Goal: Task Accomplishment & Management: Complete application form

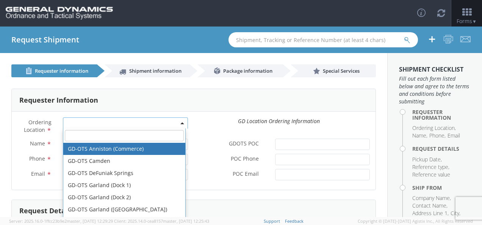
click at [178, 122] on span at bounding box center [125, 122] width 125 height 11
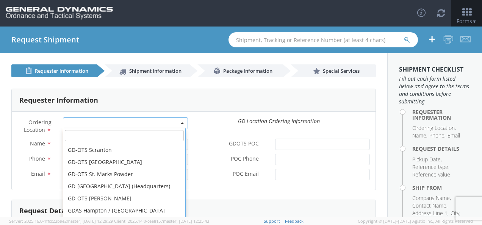
scroll to position [221, 0]
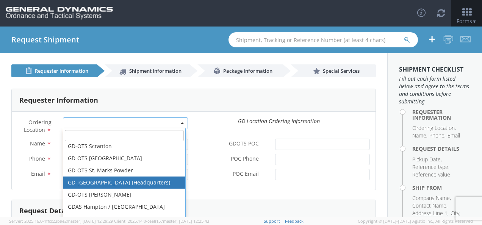
select select "307"
type input "[EMAIL_ADDRESS][DOMAIN_NAME]"
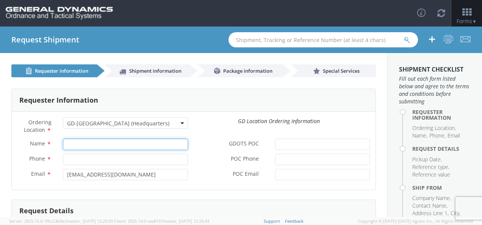
click at [74, 143] on input "Name *" at bounding box center [125, 144] width 125 height 11
type input "[PERSON_NAME] [PERSON_NAME]"
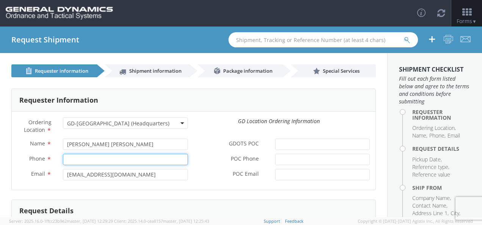
type input "7272489016"
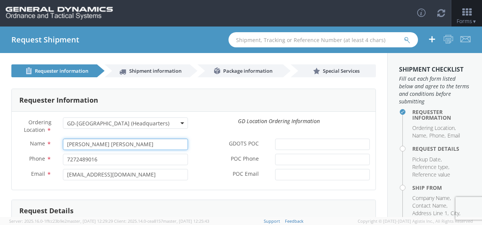
type input "[PERSON_NAME]"
drag, startPoint x: 108, startPoint y: 143, endPoint x: 62, endPoint y: 145, distance: 45.5
click at [63, 145] on input "[PERSON_NAME]" at bounding box center [125, 144] width 125 height 11
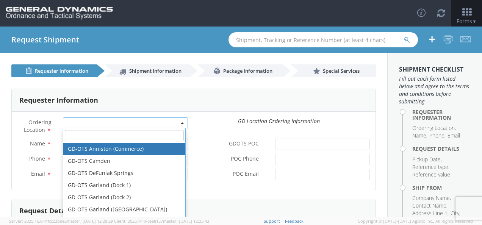
click at [180, 123] on b at bounding box center [182, 123] width 4 height 2
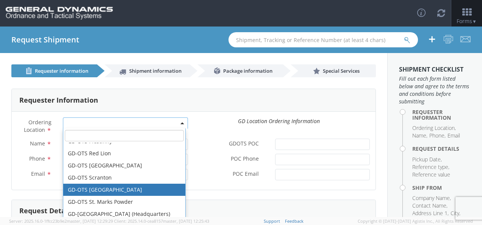
scroll to position [227, 0]
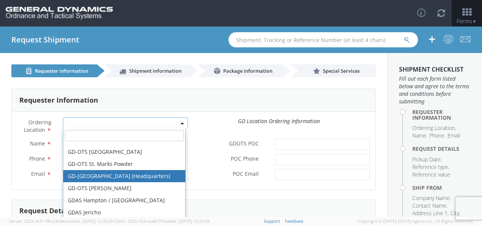
select select "307"
type input "[EMAIL_ADDRESS][DOMAIN_NAME]"
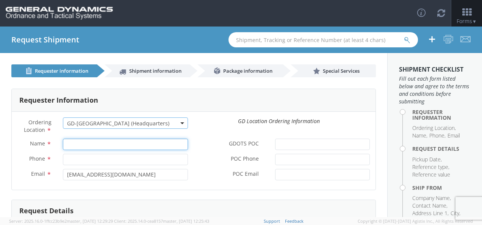
click at [66, 142] on input "Name *" at bounding box center [125, 144] width 125 height 11
type input "[PERSON_NAME] [PERSON_NAME]"
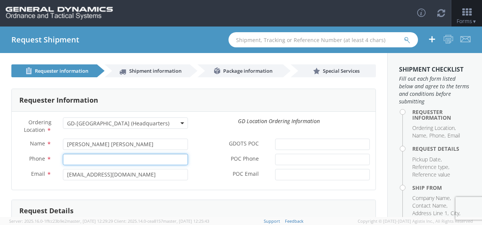
type input "7272489016"
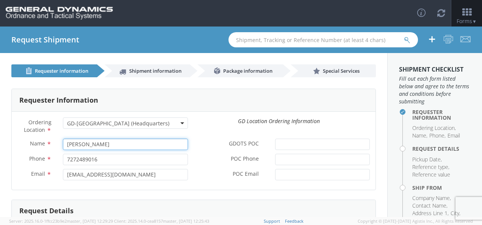
drag, startPoint x: 102, startPoint y: 144, endPoint x: 66, endPoint y: 141, distance: 36.9
click at [66, 141] on input "[PERSON_NAME]" at bounding box center [125, 144] width 125 height 11
type input "[PERSON_NAME] [PERSON_NAME]"
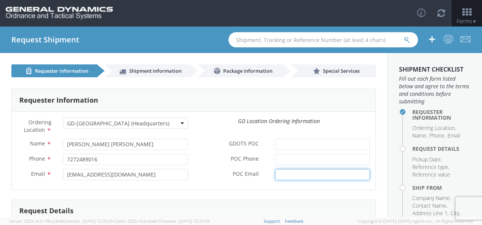
click at [283, 172] on input "POC Email *" at bounding box center [322, 174] width 95 height 11
drag, startPoint x: 339, startPoint y: 174, endPoint x: 269, endPoint y: 175, distance: 70.8
click at [269, 175] on div "tcarney@onoditool.com" at bounding box center [322, 174] width 106 height 11
type input "emerson.delaney@gd-ots.com"
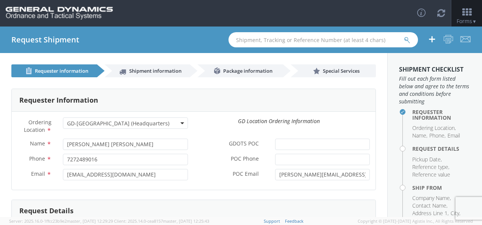
scroll to position [99, 0]
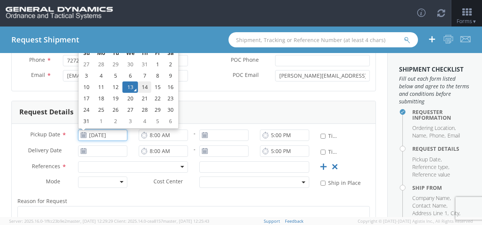
click at [147, 86] on td "14" at bounding box center [144, 86] width 13 height 11
type input "08/14/2025"
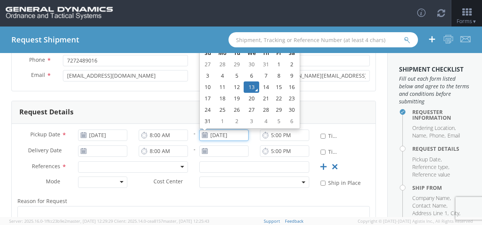
click at [221, 135] on input "08/13/2025" at bounding box center [223, 135] width 49 height 11
click at [266, 85] on td "14" at bounding box center [265, 86] width 13 height 11
type input "08/14/2025"
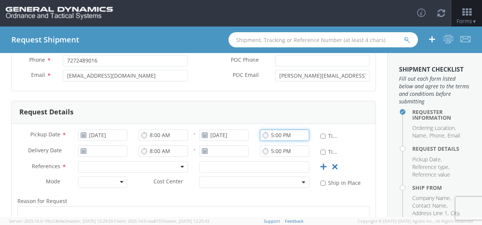
click at [271, 134] on input "5:00 PM" at bounding box center [284, 135] width 49 height 11
type input "4:00 PM"
click at [83, 151] on icon at bounding box center [83, 151] width 6 height 6
click at [84, 151] on icon at bounding box center [83, 151] width 6 height 6
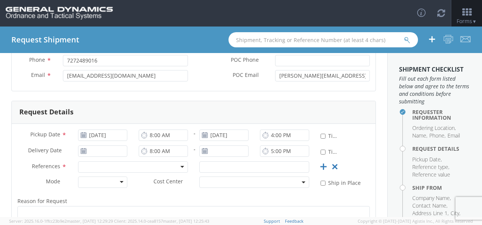
click at [83, 151] on use at bounding box center [83, 150] width 5 height 5
click at [102, 150] on input "08/13/2025" at bounding box center [102, 150] width 49 height 11
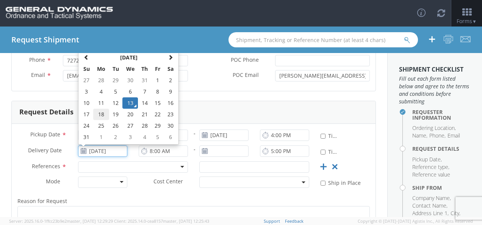
click at [99, 114] on td "18" at bounding box center [101, 114] width 16 height 11
type input "08/18/2025"
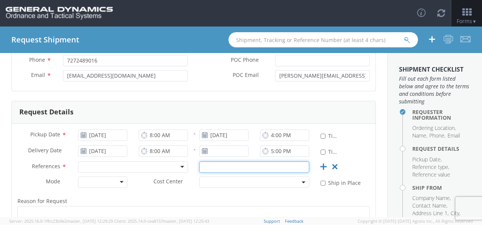
click at [209, 167] on input "text" at bounding box center [254, 166] width 110 height 11
click at [180, 166] on div at bounding box center [133, 166] width 110 height 11
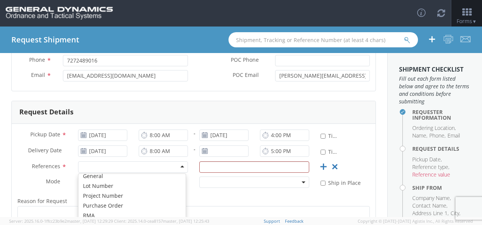
scroll to position [36, 0]
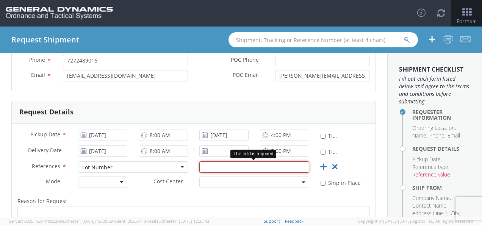
click at [225, 166] on input "text" at bounding box center [254, 166] width 110 height 11
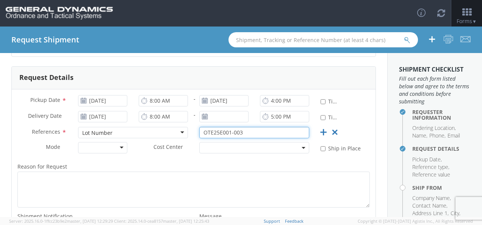
scroll to position [137, 0]
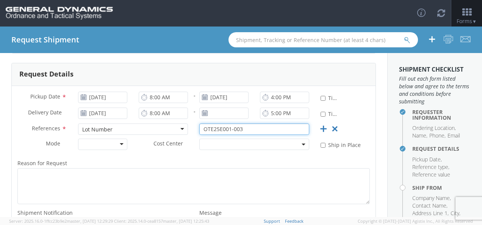
type input "OTE25E001-003"
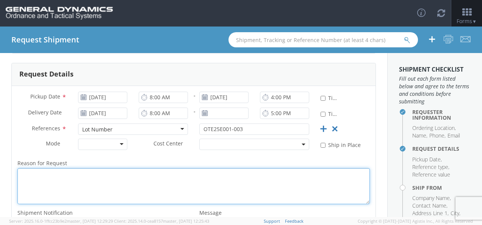
click at [24, 174] on textarea "Reason for Request *" at bounding box center [193, 186] width 352 height 36
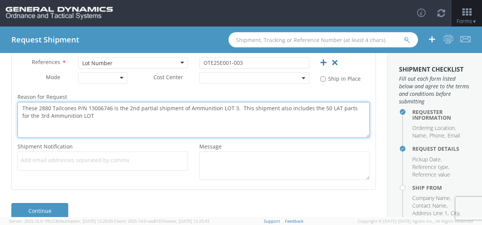
scroll to position [212, 0]
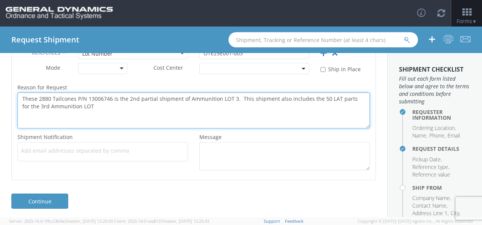
type textarea "These 2880 Tailcones P/N 13006746 is the 2nd partial shipment of Ammunition LOT…"
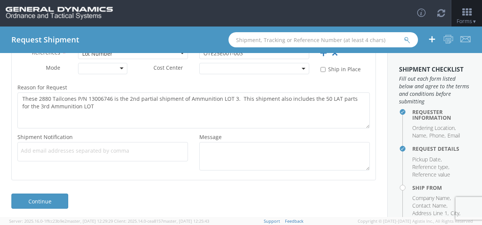
click at [31, 149] on span "Add email addresses separated by comma" at bounding box center [103, 151] width 164 height 8
click at [24, 147] on span "Add email addresses separated by comma" at bounding box center [103, 151] width 164 height 8
type input "tcarney@onoditool.com"
click at [100, 150] on span "Add email addresses separated by comma" at bounding box center [103, 151] width 164 height 8
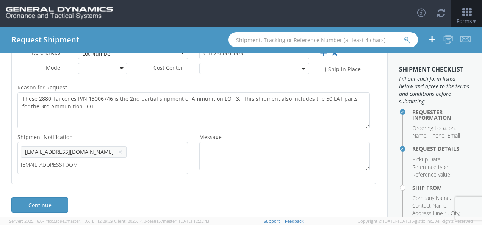
type input "mandres@pmfnj.com"
click at [172, 149] on span "Add email addresses separated by comma" at bounding box center [103, 151] width 164 height 8
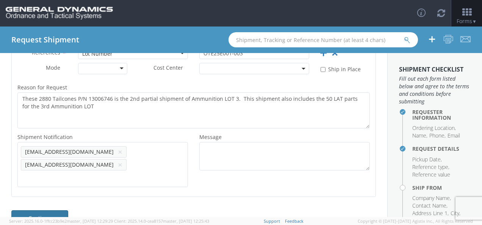
click at [40, 210] on link "Continue" at bounding box center [39, 217] width 57 height 15
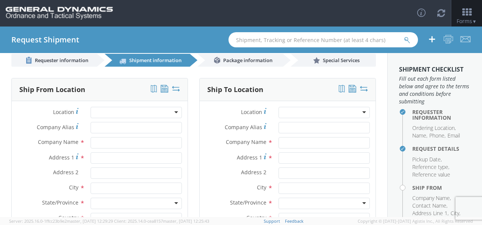
scroll to position [0, 0]
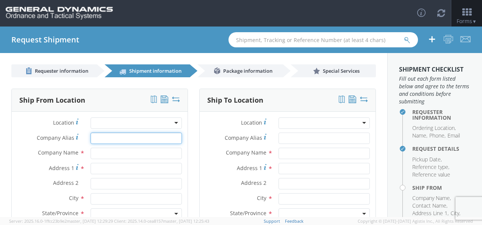
click at [92, 136] on input "Company Alias *" at bounding box center [136, 138] width 91 height 11
type input "Paramount Metal Finishing"
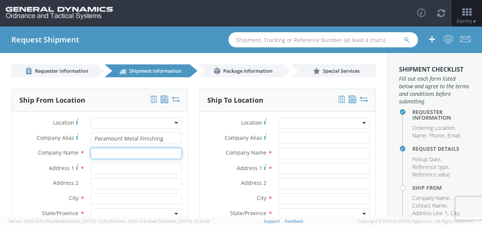
type input "Paramount Metal Finishing"
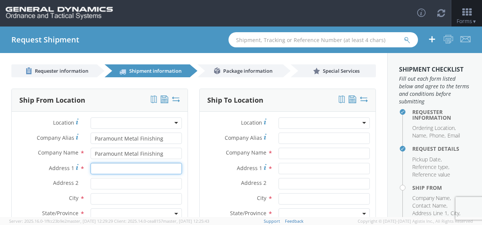
type input "1515 W. Elizabeth Avenue"
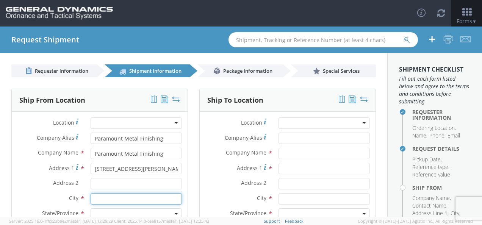
type input "Linden"
type input "07036"
type input "[PERSON_NAME]"
type input "7347781988"
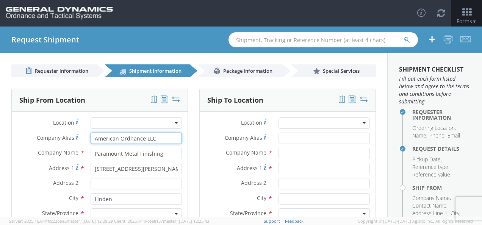
drag, startPoint x: 155, startPoint y: 137, endPoint x: 91, endPoint y: 135, distance: 64.4
click at [91, 135] on input "American Ordnance LLC" at bounding box center [136, 138] width 91 height 11
type input "Paramount Metal Finishing"
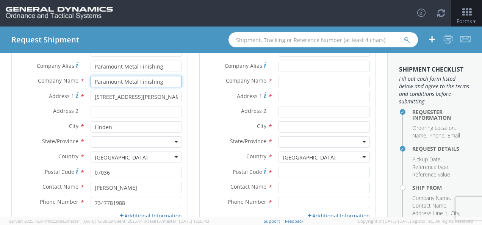
scroll to position [76, 0]
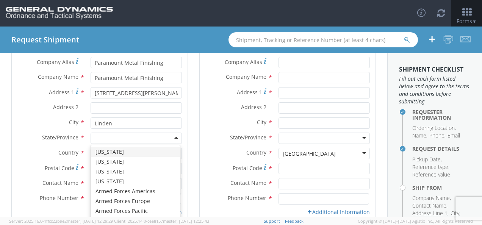
click at [175, 138] on div at bounding box center [136, 138] width 91 height 11
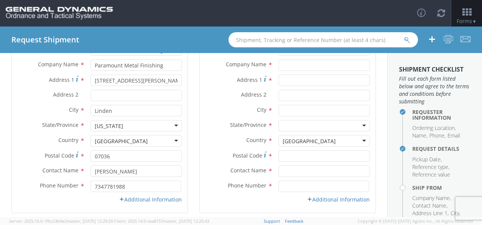
scroll to position [86, 0]
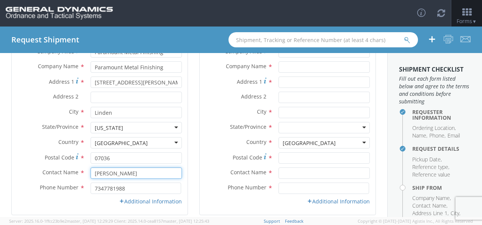
drag, startPoint x: 130, startPoint y: 172, endPoint x: 88, endPoint y: 172, distance: 42.0
click at [88, 172] on div "[PERSON_NAME]" at bounding box center [136, 172] width 103 height 11
type input "mandres@pmfnj.com"
click at [131, 203] on link "Additional Information" at bounding box center [150, 201] width 63 height 7
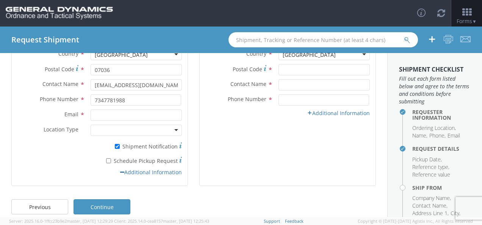
scroll to position [183, 0]
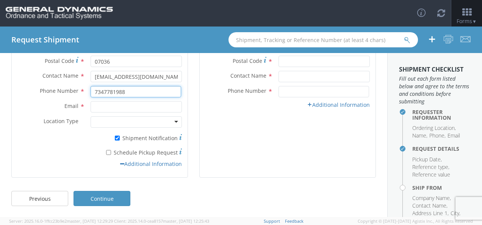
click at [125, 91] on input "7347781988" at bounding box center [136, 91] width 91 height 11
click at [39, 98] on div "Phone Number * 7347781988" at bounding box center [100, 93] width 176 height 15
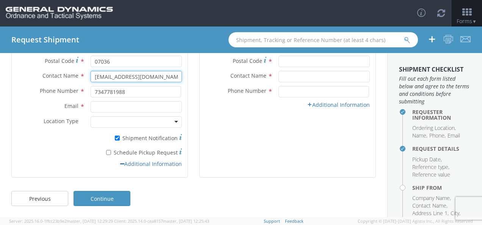
drag, startPoint x: 149, startPoint y: 75, endPoint x: 87, endPoint y: 75, distance: 61.7
click at [87, 75] on div "mandres@pmfnj.com" at bounding box center [136, 76] width 103 height 11
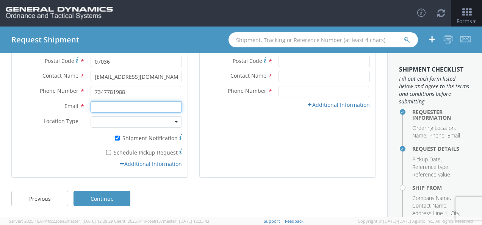
click at [96, 104] on input "Email *" at bounding box center [136, 106] width 91 height 11
paste input "mandres@pmfnj.com"
type input "mandres@pmfnj.com"
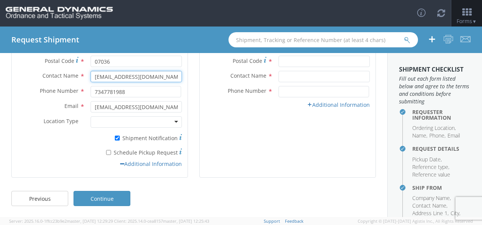
drag, startPoint x: 133, startPoint y: 75, endPoint x: 81, endPoint y: 72, distance: 52.0
click at [81, 72] on div "Contact Name * mandres@pmfnj.com" at bounding box center [100, 76] width 176 height 11
type input "Mark Andres"
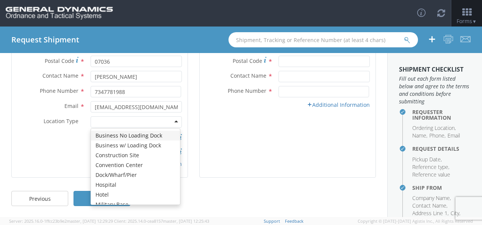
click at [173, 120] on div at bounding box center [136, 121] width 91 height 11
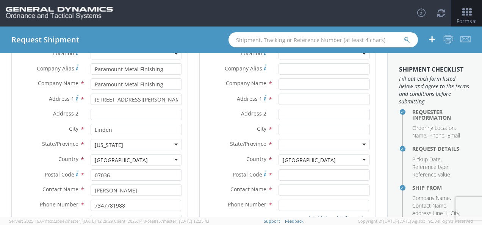
scroll to position [0, 0]
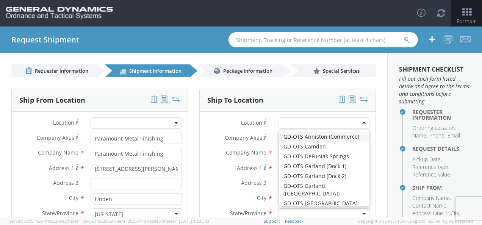
click at [358, 122] on div at bounding box center [323, 122] width 91 height 11
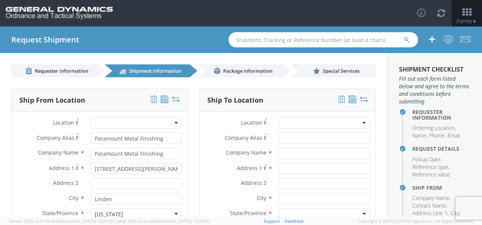
click at [281, 123] on div at bounding box center [323, 122] width 91 height 11
type input "a"
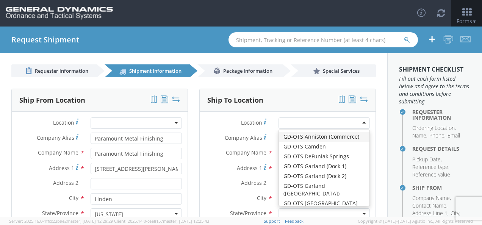
click at [204, 138] on label "Company Alias *" at bounding box center [236, 138] width 73 height 10
click at [278, 138] on input "Company Alias *" at bounding box center [323, 138] width 91 height 11
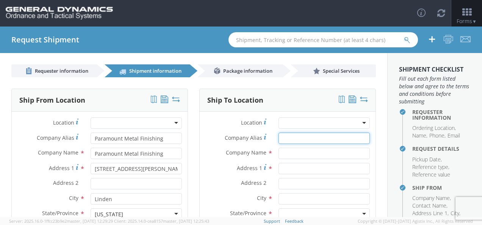
click at [302, 137] on input "Company Alias *" at bounding box center [323, 138] width 91 height 11
type input "American Ordnance LLC"
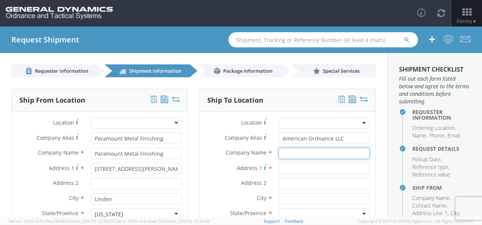
type input "American Ordnance LLC"
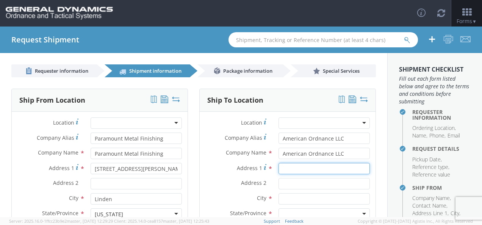
type input "17575 DMC Highway 79"
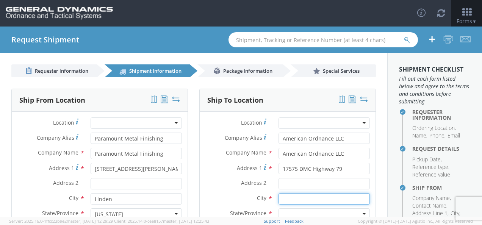
type input "Middletown"
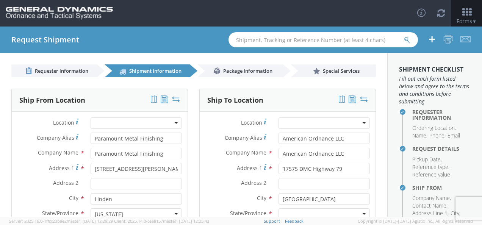
type input "52638-9701"
type input "Cody Pumphrey"
type input "3197596074"
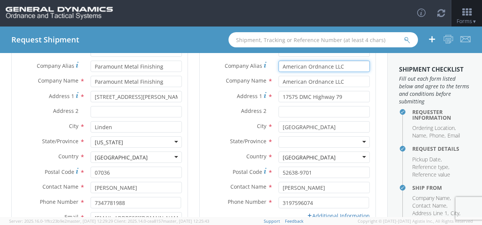
scroll to position [76, 0]
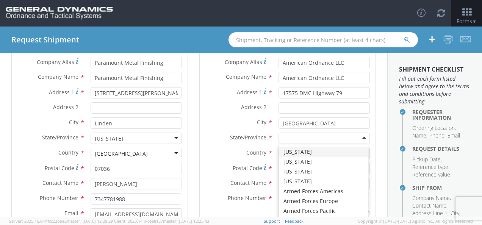
click at [359, 138] on div at bounding box center [323, 138] width 91 height 11
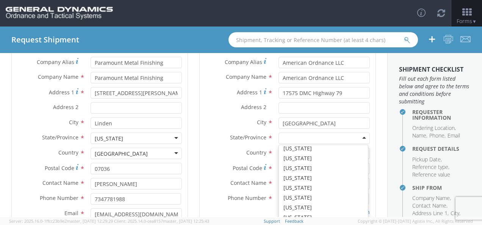
scroll to position [152, 0]
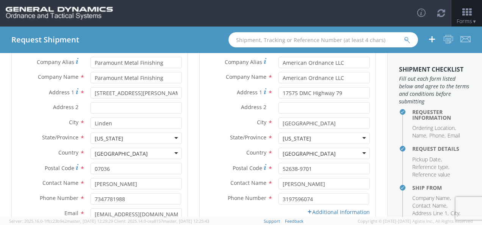
click at [224, 115] on div "Address 2 *" at bounding box center [288, 109] width 176 height 15
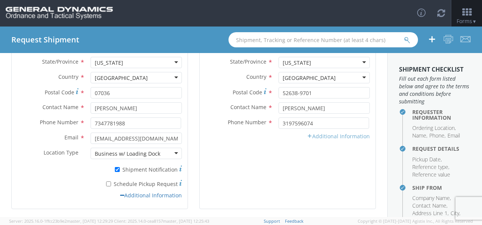
click at [327, 136] on link "Additional Information" at bounding box center [338, 136] width 63 height 7
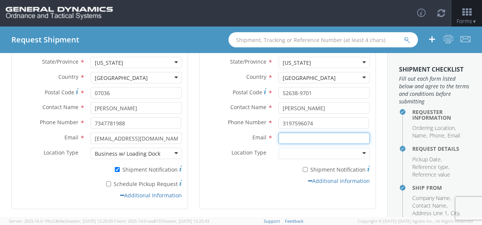
click at [284, 137] on input "Email *" at bounding box center [323, 138] width 91 height 11
type input "cody.pumphrey@aollc.biz"
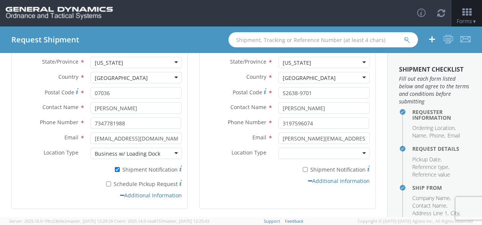
click at [360, 153] on div at bounding box center [323, 153] width 91 height 11
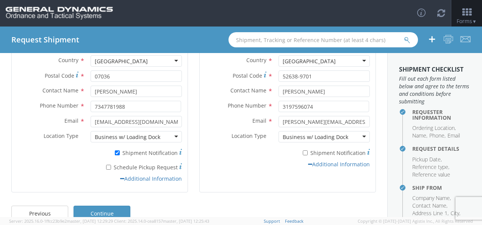
scroll to position [183, 0]
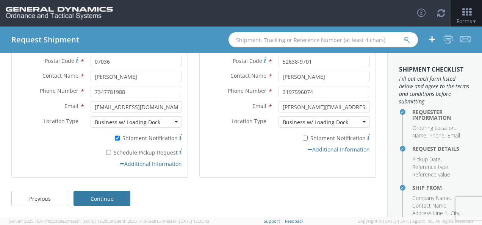
click at [94, 199] on link "Continue" at bounding box center [101, 198] width 57 height 15
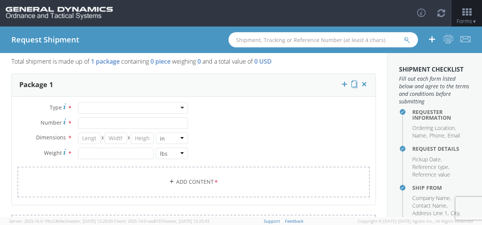
scroll to position [0, 0]
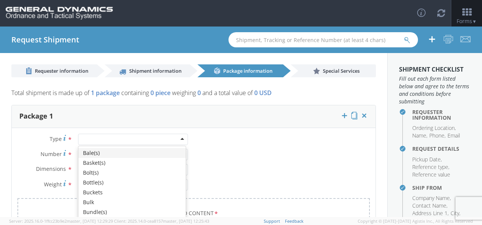
click at [177, 138] on div at bounding box center [133, 139] width 110 height 11
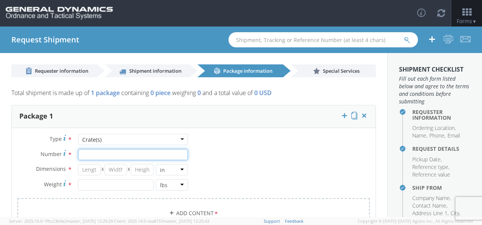
click at [95, 156] on input "Number *" at bounding box center [133, 154] width 110 height 11
type input "15"
click at [89, 172] on input "number" at bounding box center [89, 169] width 23 height 11
type input "43"
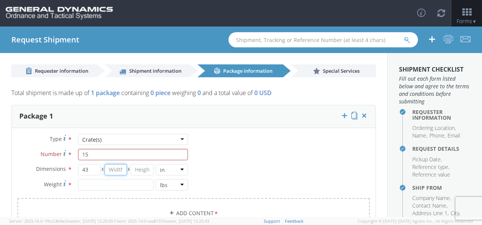
click at [111, 167] on input "number" at bounding box center [116, 169] width 23 height 11
type input "36"
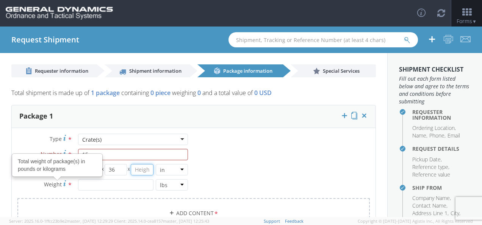
click at [142, 167] on input "number" at bounding box center [142, 169] width 23 height 11
type input "28"
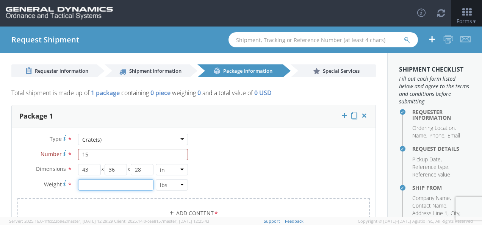
click at [88, 186] on input "number" at bounding box center [115, 184] width 75 height 11
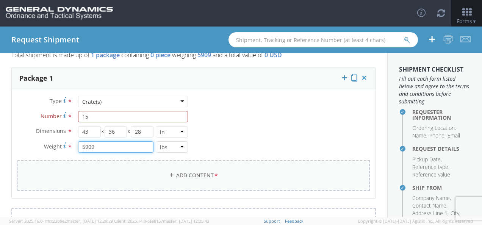
type input "5909"
click at [181, 174] on link "Add Content *" at bounding box center [193, 175] width 352 height 31
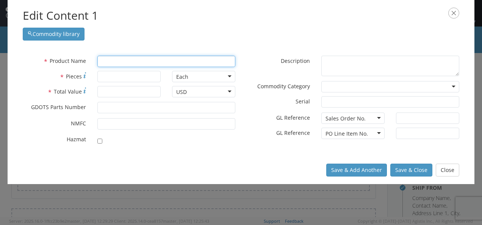
click at [105, 61] on input "text" at bounding box center [166, 61] width 138 height 11
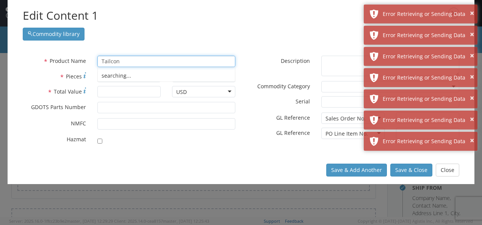
type input "Tailcone"
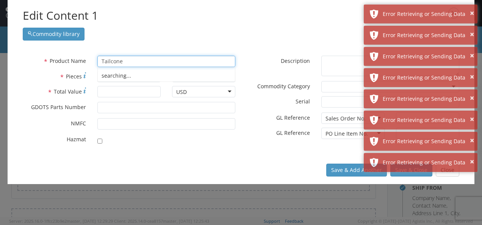
drag, startPoint x: 133, startPoint y: 60, endPoint x: 78, endPoint y: 60, distance: 54.9
click at [78, 60] on div "* Product Name Tailcone searching..." at bounding box center [129, 61] width 224 height 11
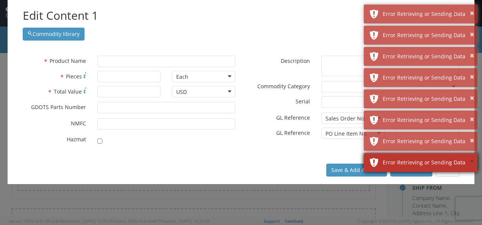
click at [472, 162] on button "×" at bounding box center [472, 161] width 4 height 11
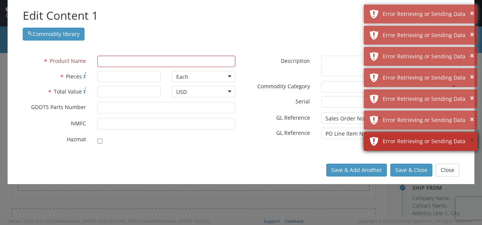
click at [473, 145] on button "×" at bounding box center [472, 140] width 4 height 11
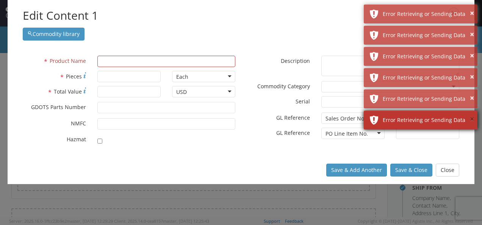
click at [471, 120] on button "×" at bounding box center [472, 119] width 4 height 11
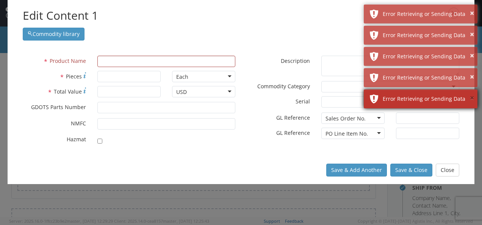
click at [471, 98] on button "×" at bounding box center [472, 98] width 4 height 11
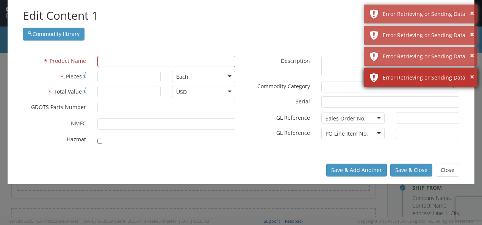
click at [469, 76] on div "Error Retrieving or Sending Data" at bounding box center [427, 78] width 89 height 8
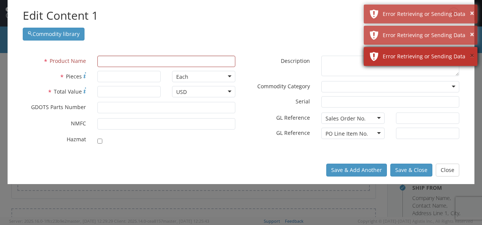
click at [473, 58] on button "×" at bounding box center [472, 55] width 4 height 11
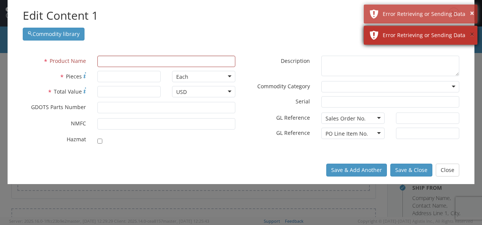
click at [473, 30] on button "×" at bounding box center [472, 34] width 4 height 11
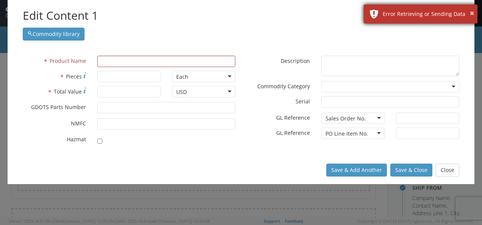
click at [475, 13] on div "× Error Retrieving or Sending Data" at bounding box center [421, 14] width 114 height 19
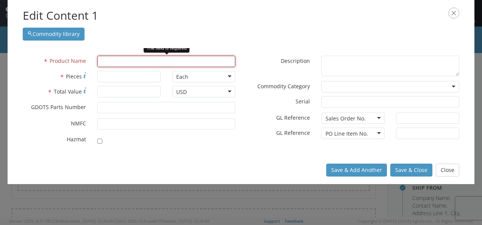
click at [105, 61] on input "text" at bounding box center [166, 61] width 138 height 11
type input "T"
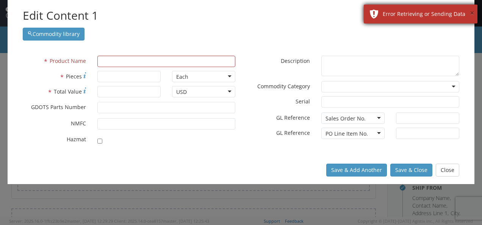
click at [470, 16] on button "×" at bounding box center [472, 13] width 4 height 11
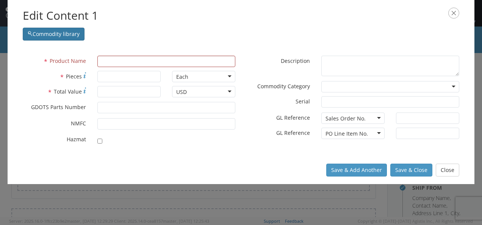
click at [54, 33] on button "Commodity library" at bounding box center [54, 34] width 62 height 13
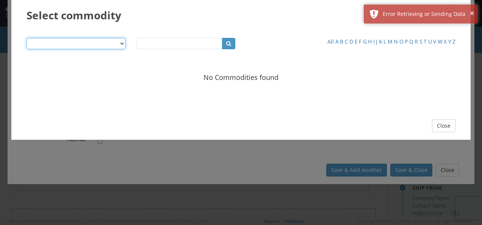
click at [122, 43] on select "Product Name Description SKU / Part No. Commodity Group Commodity Quantity Comm…" at bounding box center [76, 43] width 99 height 11
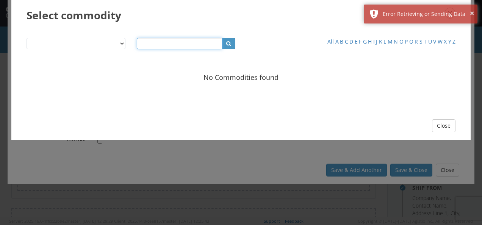
click at [160, 42] on input "text" at bounding box center [180, 43] width 86 height 11
type input "Tailcone"
click at [233, 44] on button "button" at bounding box center [228, 43] width 13 height 11
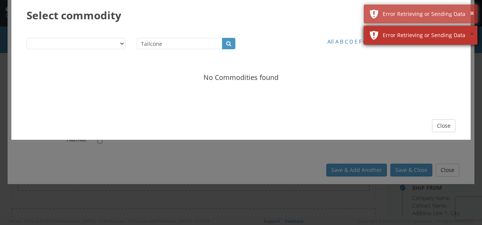
click at [470, 33] on button "×" at bounding box center [472, 34] width 4 height 11
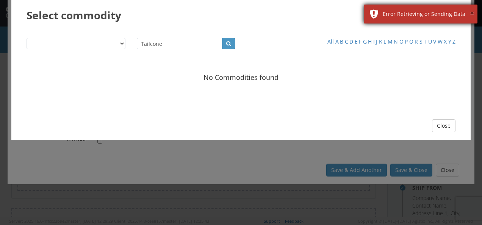
drag, startPoint x: 471, startPoint y: 14, endPoint x: 472, endPoint y: 18, distance: 4.0
click at [471, 14] on button "×" at bounding box center [472, 13] width 4 height 11
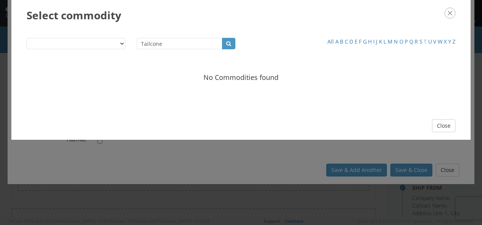
click at [425, 42] on link "T" at bounding box center [424, 42] width 3 height 8
select select "string:productName"
type input "t"
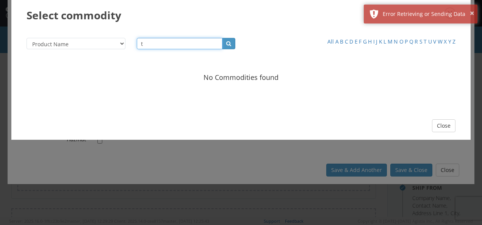
drag, startPoint x: 154, startPoint y: 41, endPoint x: 131, endPoint y: 41, distance: 22.3
click at [131, 41] on div "t" at bounding box center [186, 46] width 110 height 17
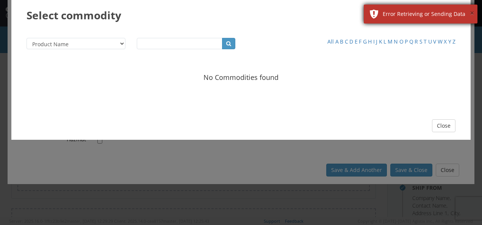
click at [471, 12] on button "×" at bounding box center [472, 13] width 4 height 11
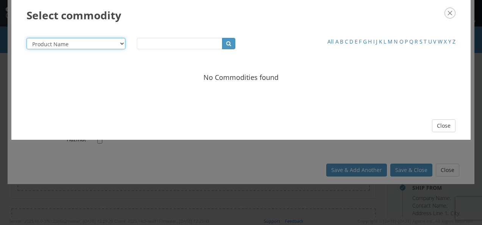
click at [83, 45] on select "Product Name Description SKU / Part No. Commodity Group Commodity Quantity Comm…" at bounding box center [76, 43] width 99 height 11
click at [442, 127] on button "Close" at bounding box center [443, 125] width 23 height 13
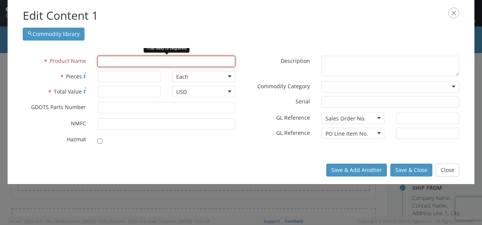
click at [119, 62] on input "text" at bounding box center [166, 61] width 138 height 11
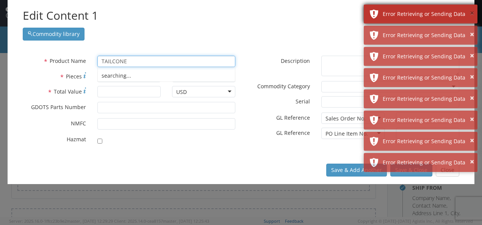
type input "TAILCONE"
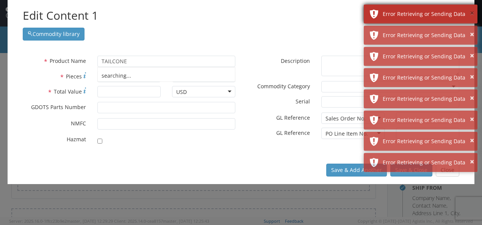
click at [473, 15] on button "×" at bounding box center [472, 13] width 4 height 11
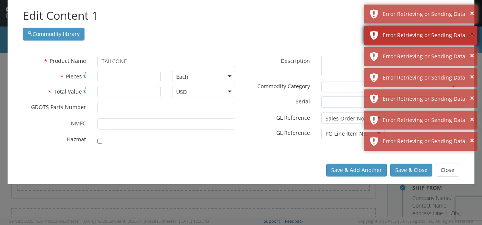
click at [472, 33] on button "×" at bounding box center [472, 34] width 4 height 11
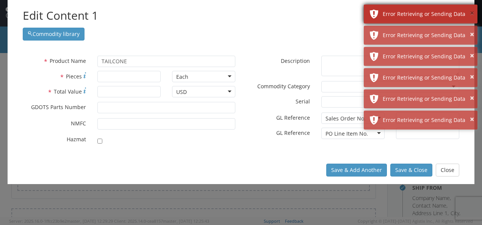
click at [470, 12] on button "×" at bounding box center [472, 13] width 4 height 11
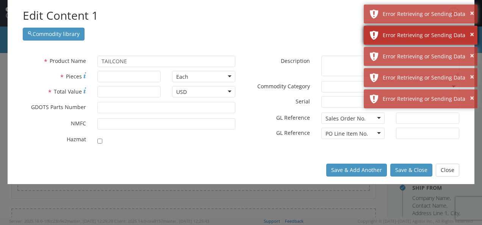
click at [469, 33] on div "Error Retrieving or Sending Data" at bounding box center [427, 35] width 89 height 8
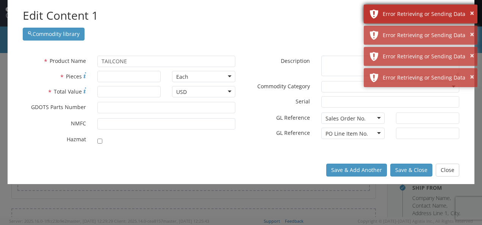
click at [467, 15] on div "Error Retrieving or Sending Data" at bounding box center [427, 14] width 89 height 8
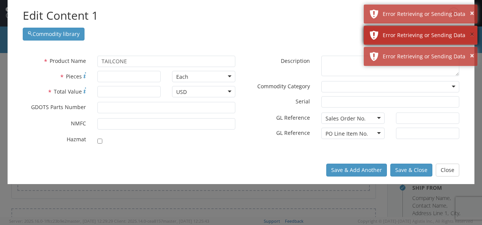
click at [471, 33] on button "×" at bounding box center [472, 34] width 4 height 11
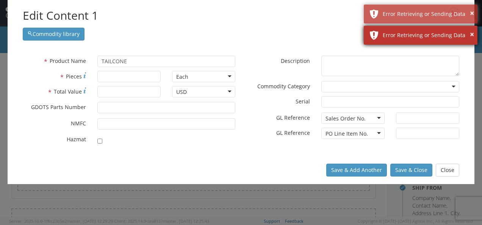
click at [469, 35] on div "Error Retrieving or Sending Data" at bounding box center [427, 35] width 89 height 8
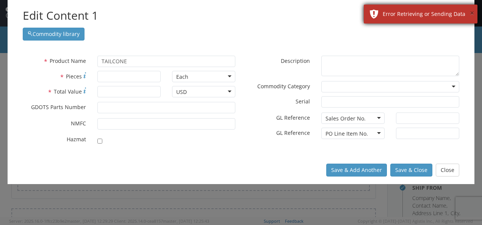
click at [472, 14] on button "×" at bounding box center [472, 13] width 4 height 11
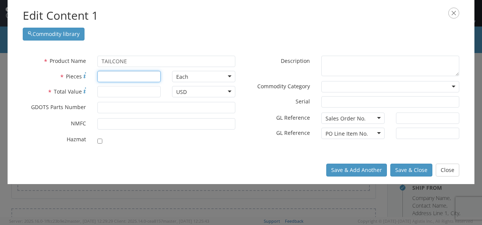
click at [117, 76] on input "* Pieces" at bounding box center [128, 76] width 63 height 11
type input "2880"
click at [109, 91] on input "* Total Value" at bounding box center [128, 91] width 63 height 11
type input "3"
type input "\"
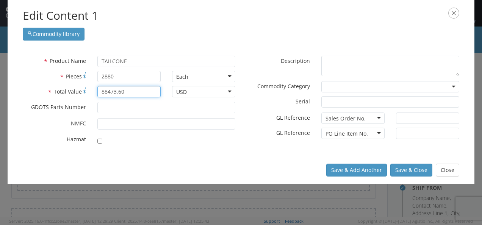
type input "88473.60"
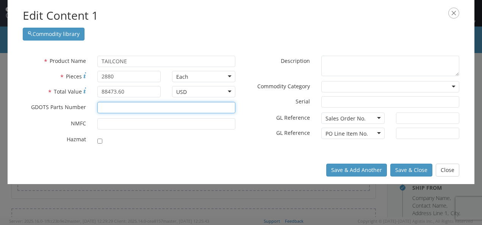
click at [116, 105] on input "* GDOTS Parts Number" at bounding box center [166, 107] width 138 height 11
type input "13006746"
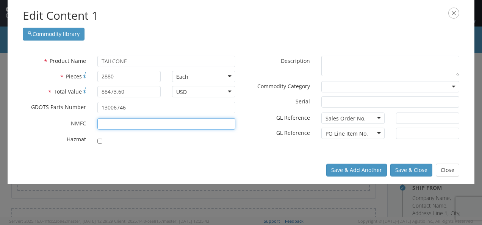
click at [137, 122] on input "* NMFC" at bounding box center [166, 123] width 138 height 11
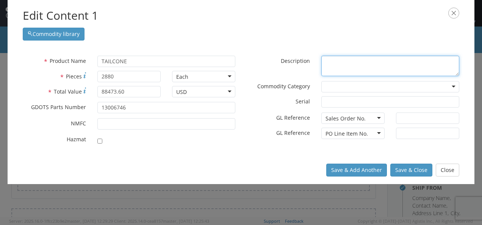
click at [337, 62] on textarea "* Description" at bounding box center [390, 66] width 138 height 21
type textarea "2880 Tailcones part# 13006746 2nd partial delivery of Ammunition LOT 3"
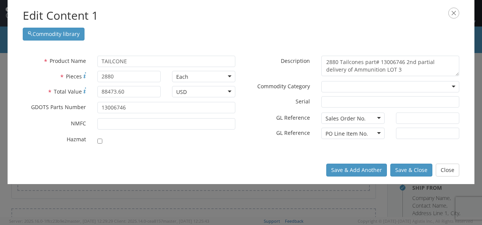
click at [380, 117] on div "Sales Order No. Sales Order No. Bin Delivery No. Expenditure GL Code Internal R…" at bounding box center [353, 117] width 75 height 11
click at [423, 117] on input "text" at bounding box center [427, 117] width 63 height 11
type input "80799"
click at [409, 133] on input "text" at bounding box center [427, 133] width 63 height 11
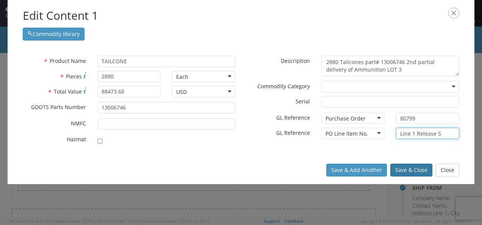
type input "Line 1 Release 5"
click at [416, 170] on button "Save & Close" at bounding box center [411, 170] width 42 height 13
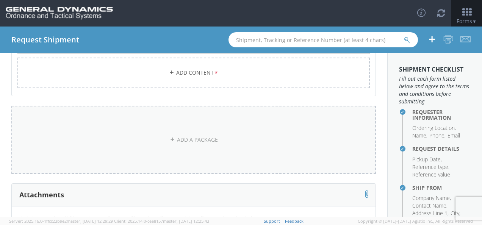
scroll to position [189, 0]
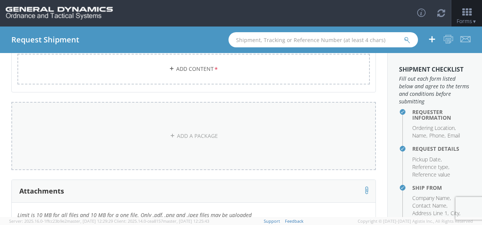
click at [186, 140] on link "ADD A PACKAGE" at bounding box center [193, 136] width 364 height 68
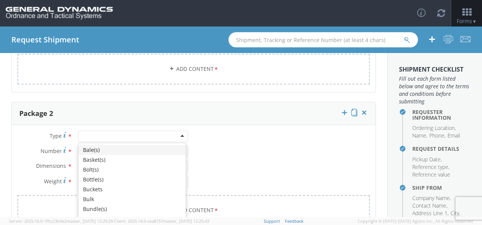
click at [180, 136] on div at bounding box center [133, 136] width 110 height 11
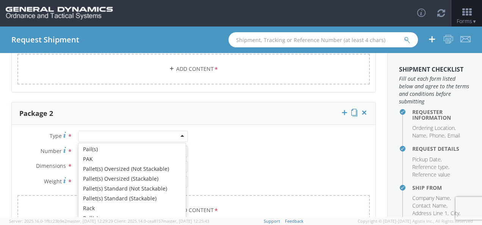
scroll to position [265, 0]
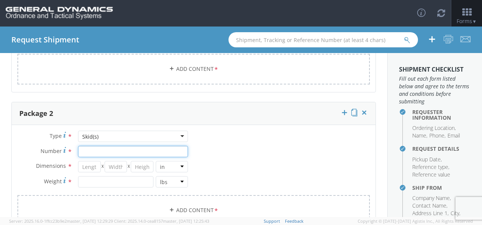
click at [87, 152] on input "Number *" at bounding box center [133, 151] width 110 height 11
type input "1"
click at [87, 166] on input "number" at bounding box center [89, 166] width 23 height 11
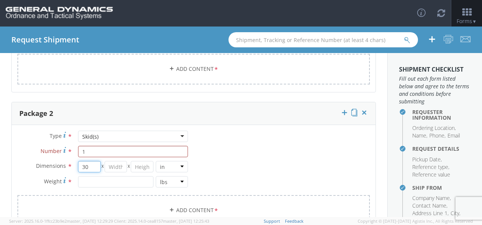
type input "30"
click at [108, 166] on input "number" at bounding box center [116, 166] width 23 height 11
type input "30"
drag, startPoint x: 138, startPoint y: 169, endPoint x: 145, endPoint y: 168, distance: 6.8
click at [138, 169] on input "number" at bounding box center [142, 166] width 23 height 11
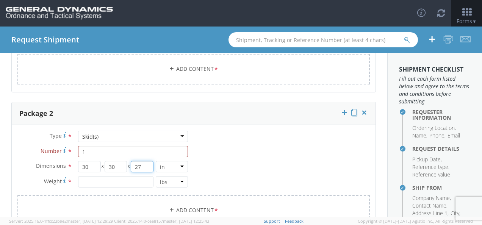
type input "27"
click at [94, 180] on input "number" at bounding box center [115, 181] width 75 height 11
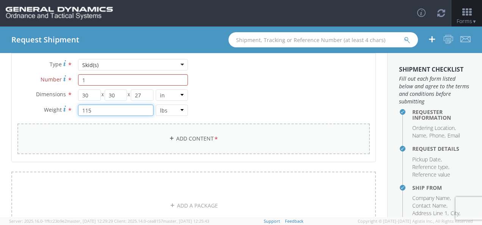
scroll to position [227, 0]
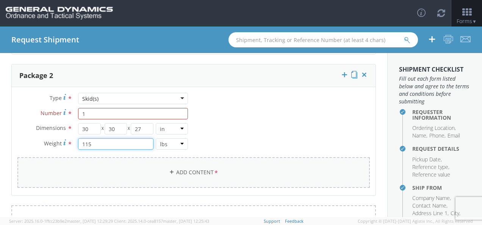
type input "115"
click at [194, 174] on link "Add Content *" at bounding box center [193, 172] width 352 height 31
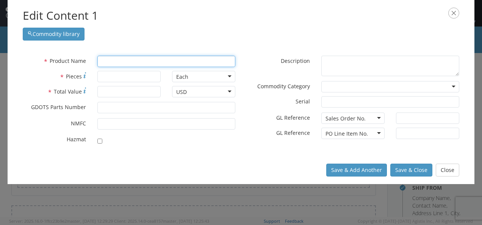
click at [108, 58] on input "text" at bounding box center [166, 61] width 138 height 11
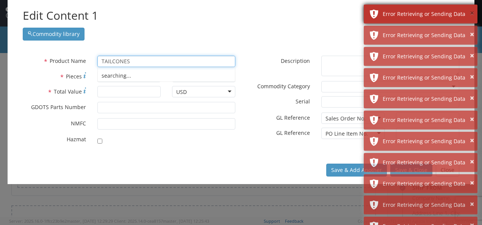
type input "TAILCONES"
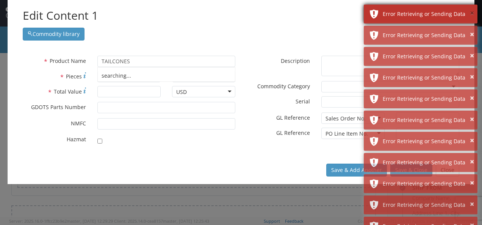
click at [473, 16] on button "×" at bounding box center [472, 13] width 4 height 11
click at [470, 16] on button "×" at bounding box center [472, 13] width 4 height 11
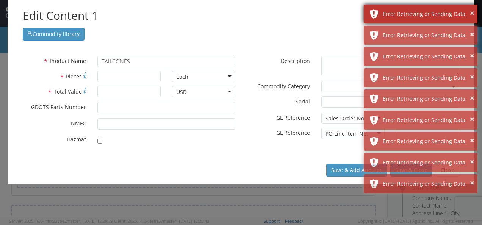
click at [474, 12] on div "× Error Retrieving or Sending Data" at bounding box center [421, 14] width 114 height 19
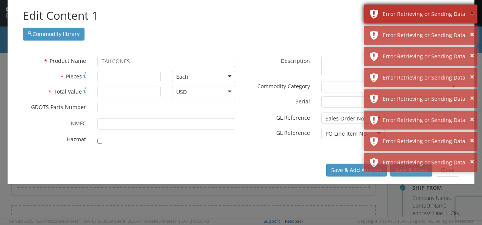
click at [472, 14] on button "×" at bounding box center [472, 13] width 4 height 11
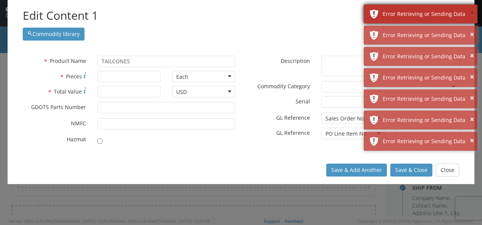
click at [472, 14] on button "×" at bounding box center [472, 13] width 4 height 11
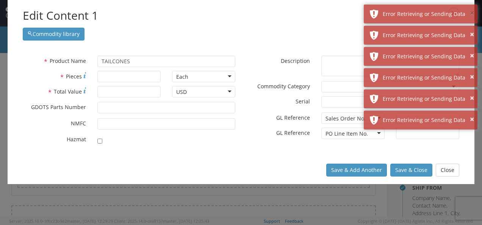
click at [472, 14] on button "×" at bounding box center [472, 13] width 4 height 11
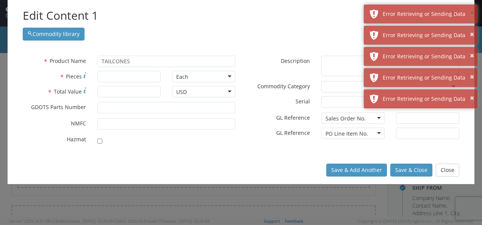
click at [472, 14] on button "×" at bounding box center [472, 13] width 4 height 11
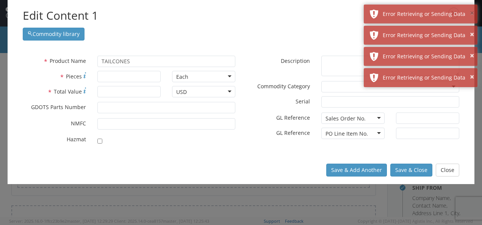
click at [472, 14] on button "×" at bounding box center [472, 13] width 4 height 11
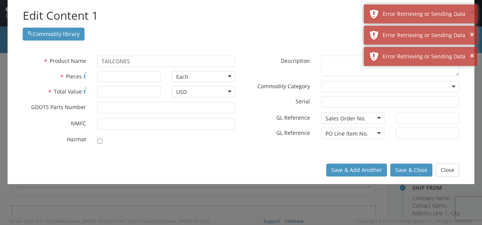
click at [472, 14] on button "×" at bounding box center [472, 13] width 4 height 11
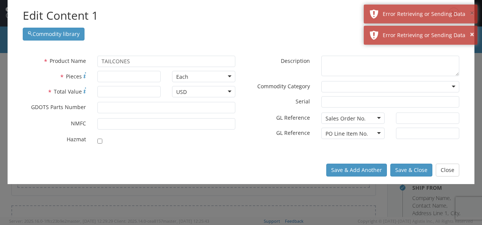
click at [472, 14] on button "×" at bounding box center [472, 13] width 4 height 11
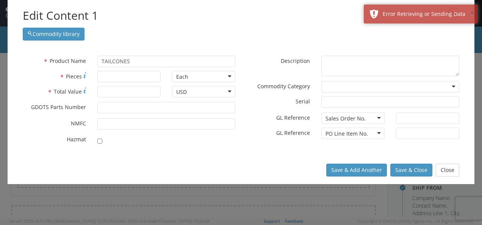
click at [472, 14] on button "×" at bounding box center [472, 13] width 4 height 11
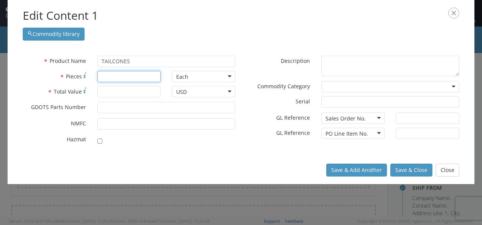
click at [108, 74] on input "* Pieces" at bounding box center [128, 76] width 63 height 11
type input "50"
click at [113, 91] on input "* Total Value" at bounding box center [128, 91] width 63 height 11
type input "1536"
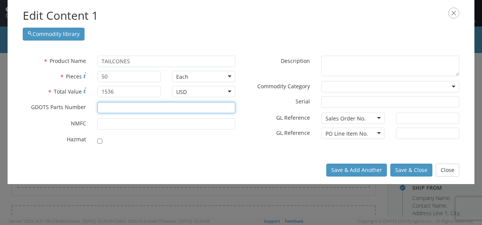
click at [110, 105] on input "* GDOTS Parts Number" at bounding box center [166, 107] width 138 height 11
type input "13006746"
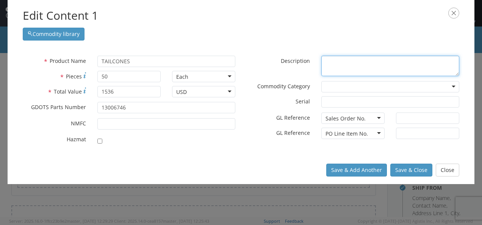
click at [332, 59] on textarea "* Description" at bounding box center [390, 66] width 138 height 21
type textarea "50 Tailcones P/N 13006746 for LAT parts Ammunition LOT3"
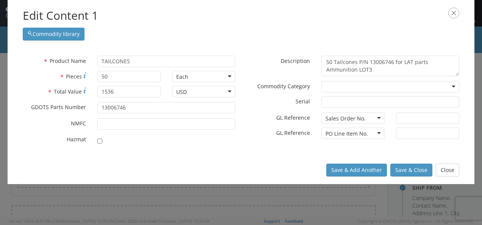
click at [378, 119] on div "Sales Order No." at bounding box center [352, 117] width 63 height 11
click at [412, 116] on input "text" at bounding box center [427, 117] width 63 height 11
type input "80799"
click at [410, 134] on input "text" at bounding box center [427, 133] width 63 height 11
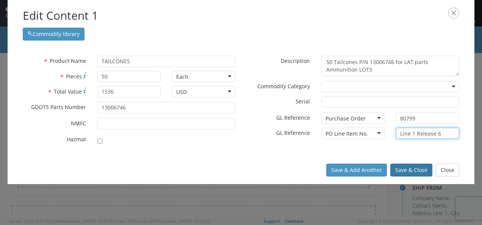
type input "Line 1 Release 6"
click at [411, 170] on button "Save & Close" at bounding box center [411, 170] width 42 height 13
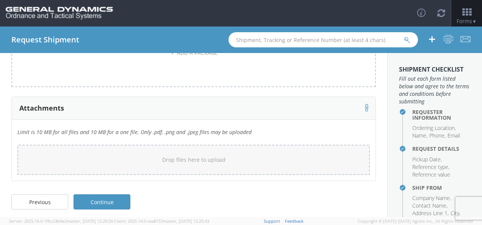
scroll to position [462, 0]
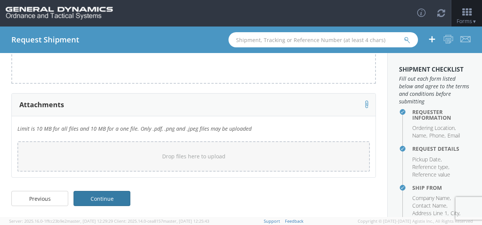
click at [102, 197] on link "Continue" at bounding box center [101, 198] width 57 height 15
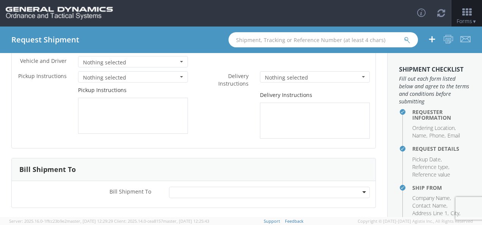
scroll to position [0, 0]
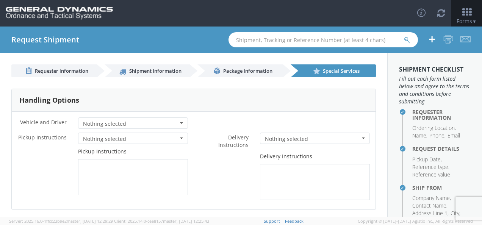
click at [180, 123] on span "button" at bounding box center [181, 123] width 3 height 2
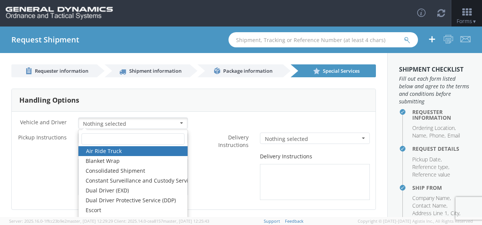
click at [109, 148] on link "Air Ride Truck" at bounding box center [132, 151] width 109 height 10
click at [218, 116] on div "* Vehicle and Driver Air Ride Truck Nothing selected Air Ride Truck Blanket Wra…" at bounding box center [194, 161] width 364 height 98
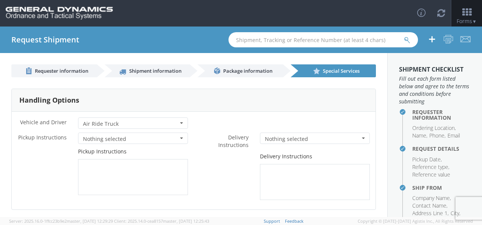
click at [180, 138] on span "button" at bounding box center [181, 138] width 3 height 2
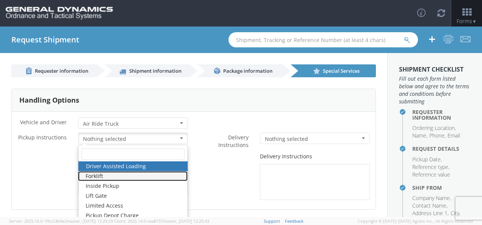
click at [111, 177] on link "Forklift" at bounding box center [132, 176] width 109 height 10
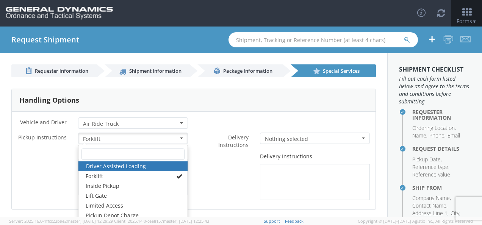
click at [215, 115] on div "* Vehicle and Driver Air Ride Truck Nothing selected Air Ride Truck Blanket Wra…" at bounding box center [194, 161] width 364 height 98
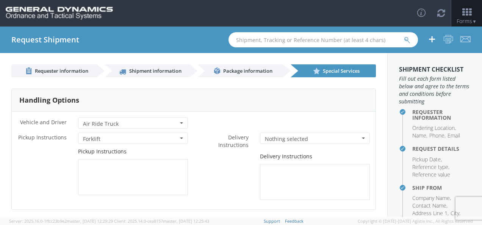
click at [359, 137] on button "Nothing selected" at bounding box center [315, 138] width 110 height 11
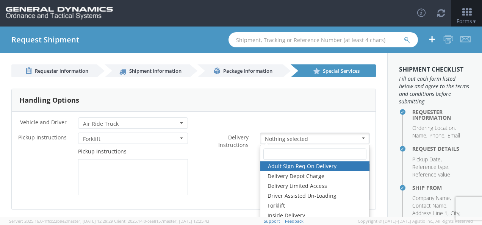
click at [323, 166] on link "Adult Sign Req On Delivery" at bounding box center [314, 166] width 109 height 10
click at [218, 166] on div "Delivery Instructions" at bounding box center [285, 176] width 182 height 47
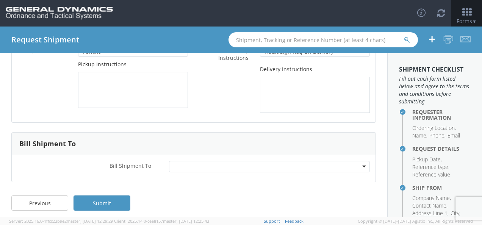
scroll to position [92, 0]
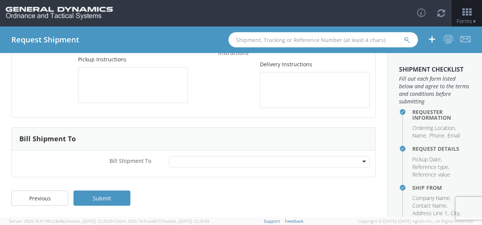
click at [359, 161] on div at bounding box center [269, 161] width 201 height 11
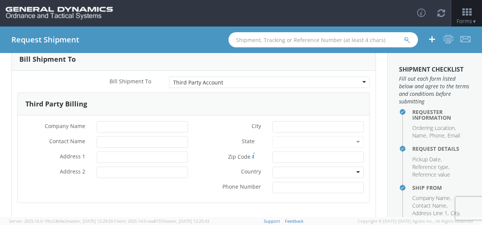
scroll to position [168, 0]
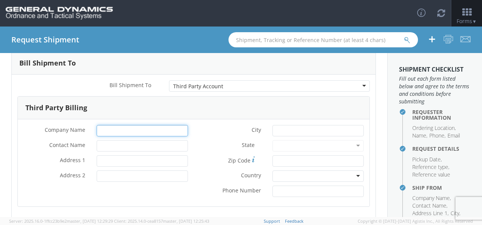
click at [102, 130] on input "* Company Name" at bounding box center [142, 130] width 91 height 11
type input "GD-OTS"
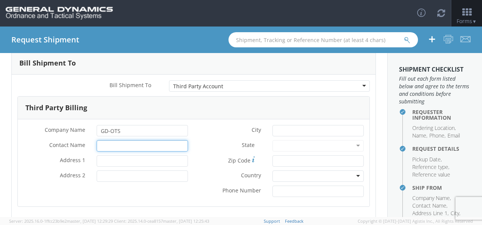
type input "[PERSON_NAME] [PERSON_NAME]"
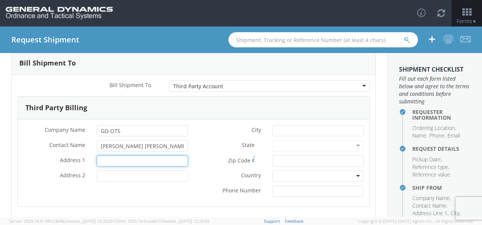
type input "100 Carillon Parkway"
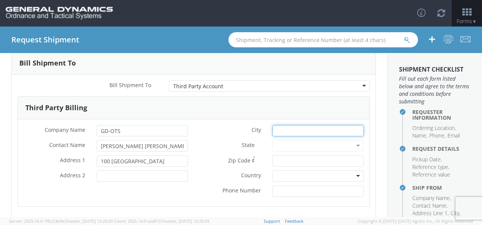
type input "St. Peterburg"
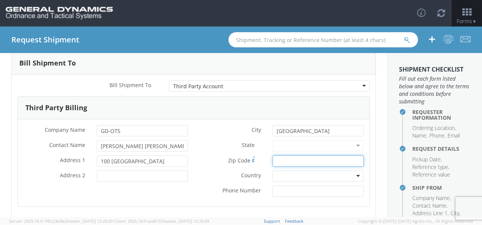
type input "33716"
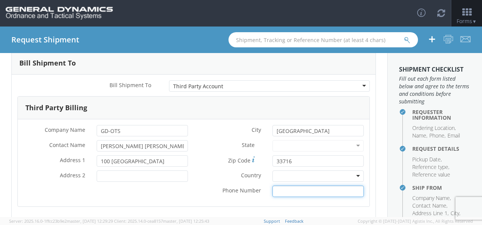
type input "7272489016"
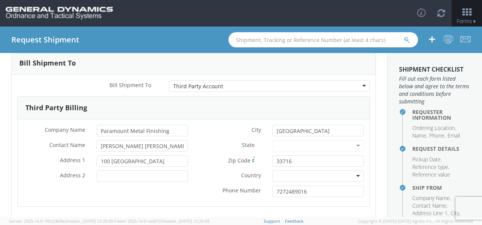
click at [352, 144] on div at bounding box center [317, 145] width 91 height 11
click at [285, 144] on div at bounding box center [317, 145] width 91 height 11
click at [169, 176] on input "* Address 2" at bounding box center [142, 175] width 91 height 11
click at [278, 147] on div at bounding box center [317, 145] width 91 height 11
click at [350, 175] on div at bounding box center [317, 175] width 91 height 11
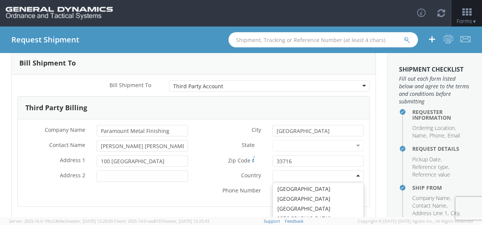
scroll to position [1970, 0]
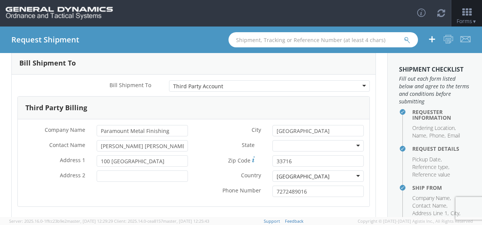
click at [352, 145] on div at bounding box center [317, 145] width 91 height 11
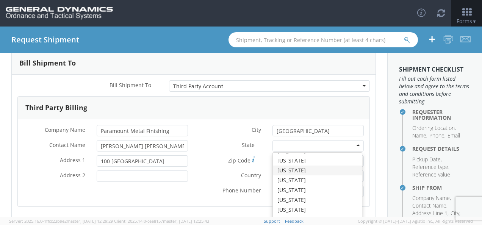
scroll to position [114, 0]
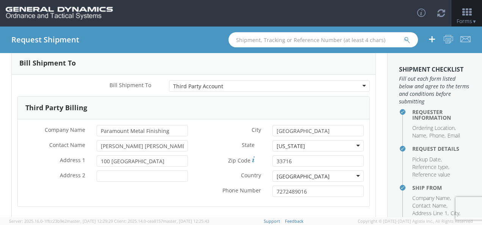
click at [200, 140] on div "* City St. Peterburg State * Florida Florida Alabama Alaska Arizona Arkansas Ar…" at bounding box center [282, 163] width 176 height 76
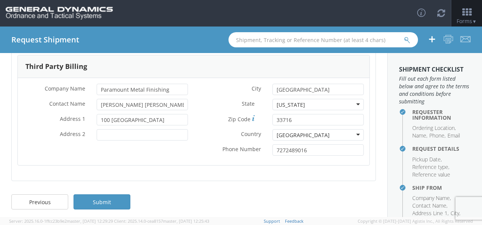
scroll to position [213, 0]
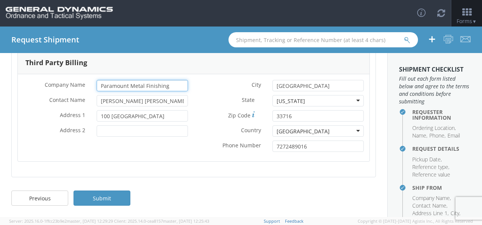
click at [175, 83] on input "Paramount Metal Finishing" at bounding box center [142, 85] width 91 height 11
drag, startPoint x: 175, startPoint y: 83, endPoint x: 98, endPoint y: 86, distance: 76.6
click at [98, 86] on input "Paramount Metal Finishing" at bounding box center [142, 85] width 91 height 11
type input "GD-OTS"
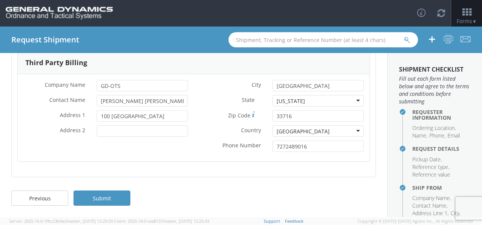
click at [72, 150] on div "* Company Name GD-OTS * Contact Name Emerson Faith Delaney * Address 1 100 Cari…" at bounding box center [193, 118] width 351 height 76
click at [100, 197] on link "Submit" at bounding box center [101, 198] width 57 height 15
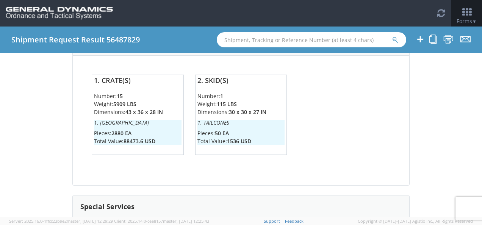
scroll to position [638, 0]
